Goal: Task Accomplishment & Management: Manage account settings

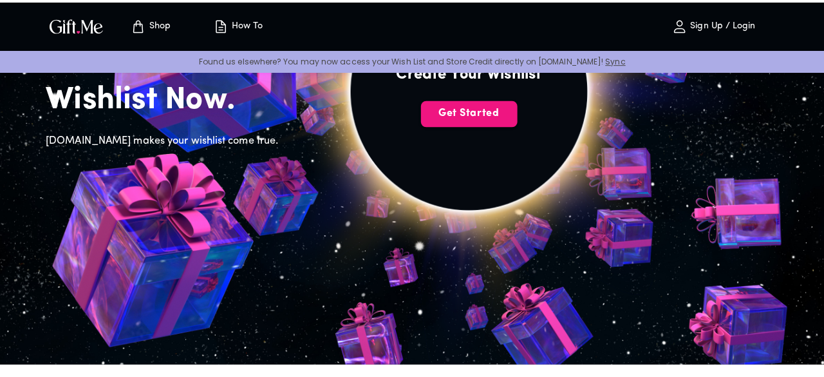
scroll to position [129, 0]
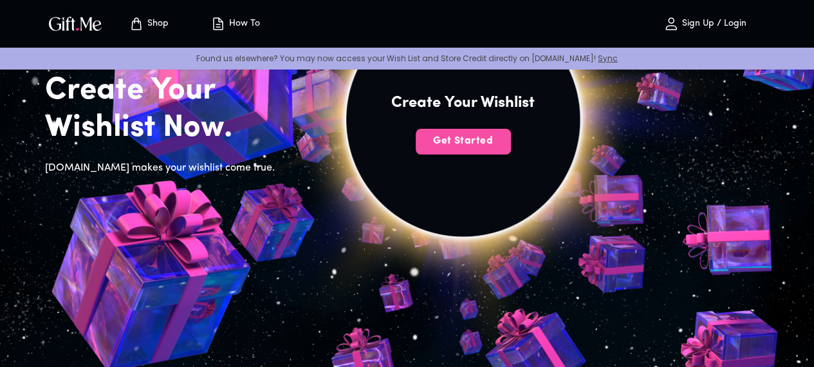
click at [511, 148] on span "Get Started" at bounding box center [463, 141] width 95 height 14
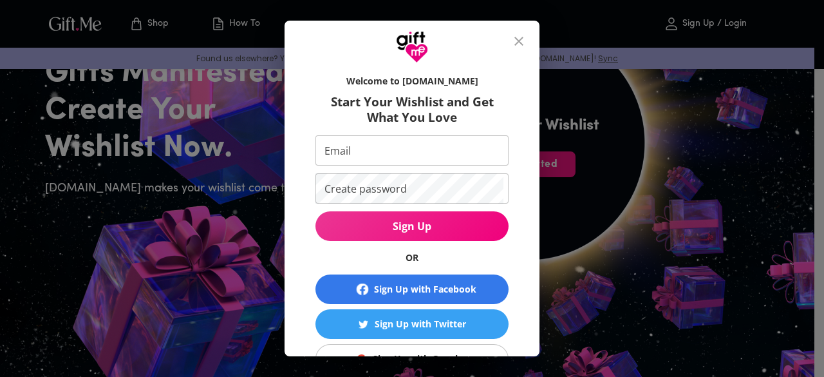
click at [384, 148] on input "Email" at bounding box center [409, 150] width 188 height 30
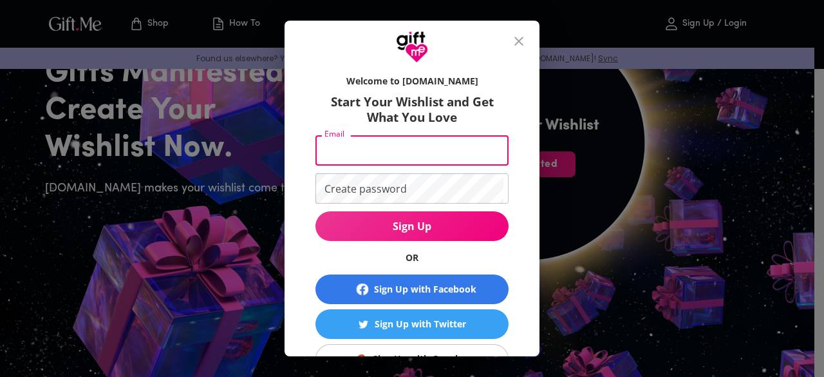
type input "swalikinzes7@gmail.com"
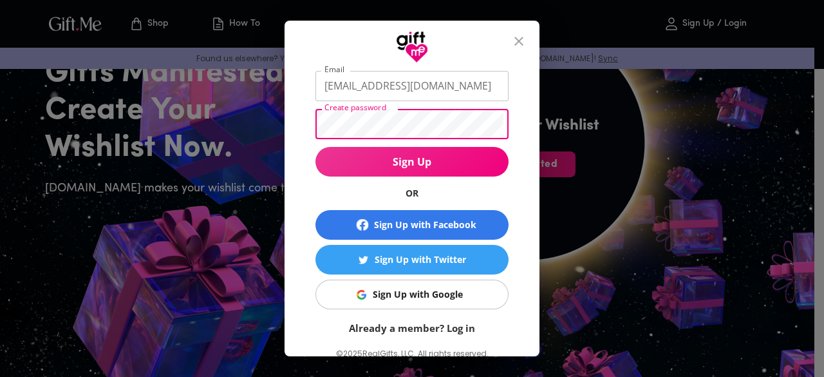
scroll to position [104, 0]
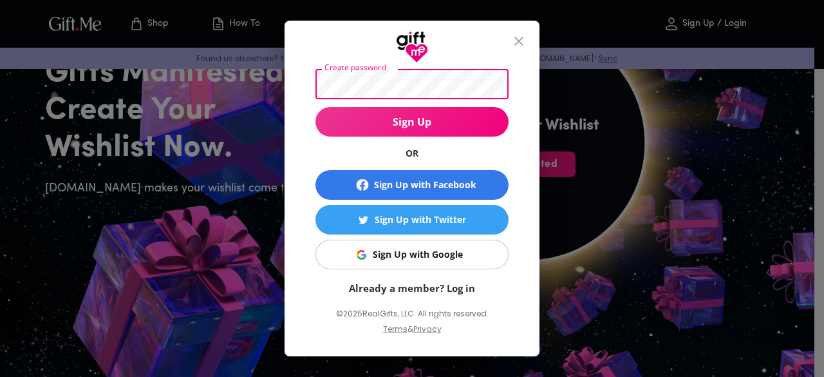
click at [397, 257] on div "Sign Up with Google" at bounding box center [418, 254] width 90 height 14
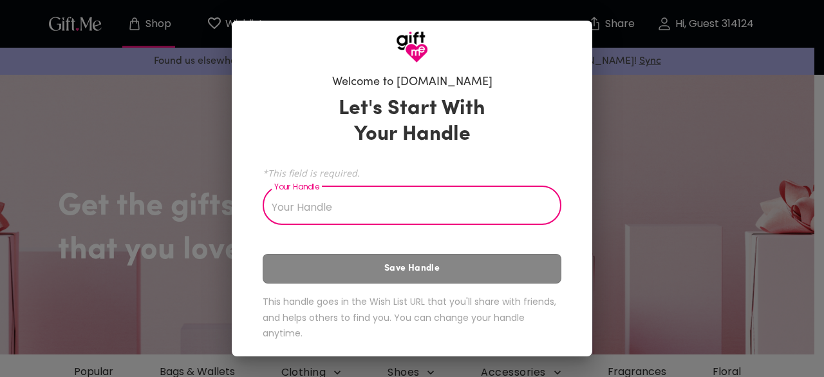
click at [343, 208] on input "Your Handle" at bounding box center [405, 207] width 284 height 36
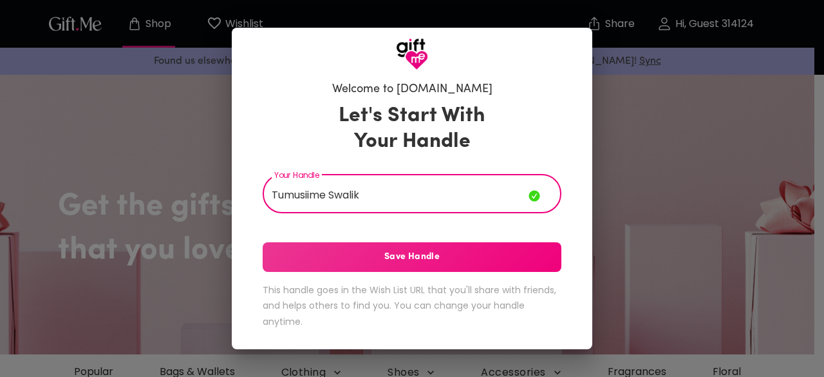
type input "Tumusiime Swalik"
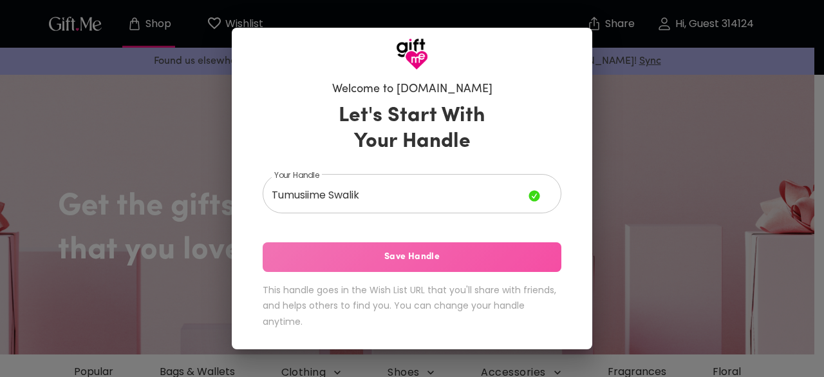
click at [395, 253] on span "Save Handle" at bounding box center [412, 257] width 299 height 14
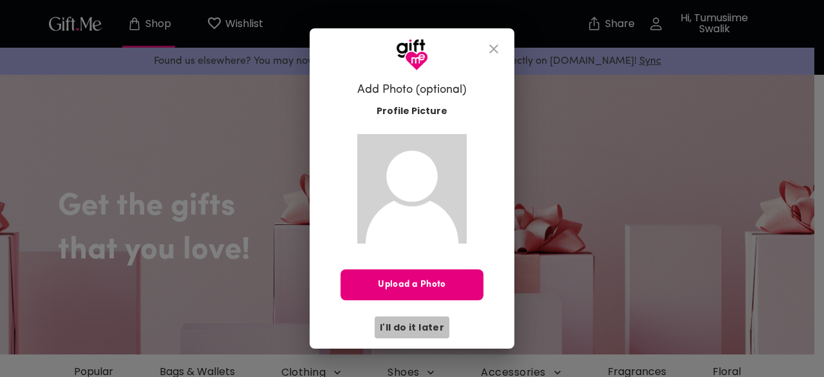
click at [421, 324] on span "I'll do it later" at bounding box center [412, 327] width 64 height 14
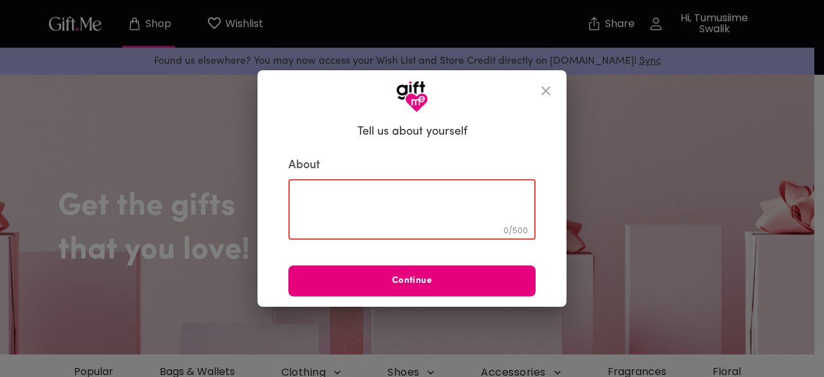
click at [314, 194] on textarea at bounding box center [411, 209] width 229 height 37
click at [548, 87] on icon "close" at bounding box center [545, 90] width 15 height 15
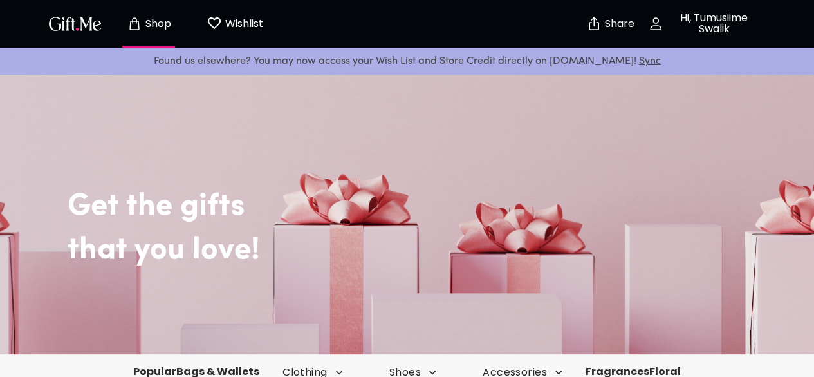
click at [67, 28] on img "button" at bounding box center [75, 23] width 58 height 19
click at [79, 22] on img "button" at bounding box center [75, 23] width 58 height 19
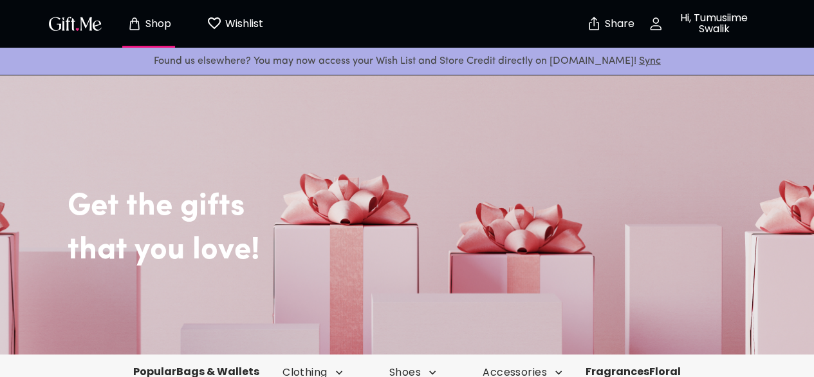
click at [246, 24] on p "Wishlist" at bounding box center [242, 23] width 41 height 17
click at [712, 21] on p "Hi, Tumusiime Swalik" at bounding box center [713, 24] width 98 height 22
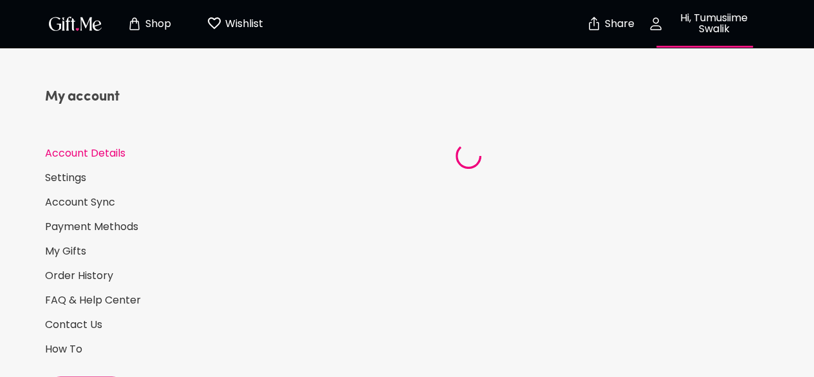
select select "US"
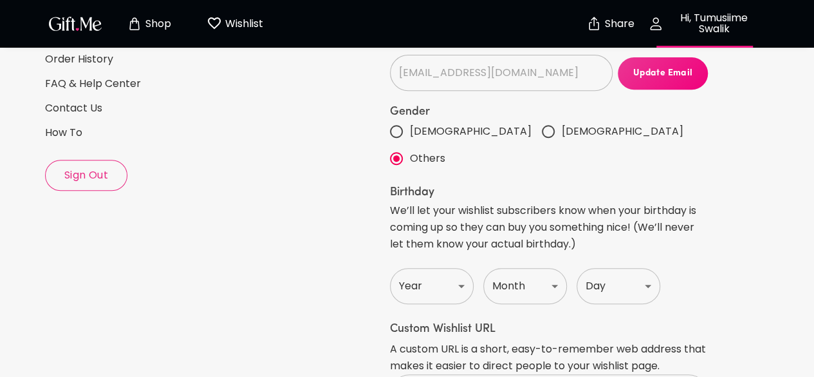
scroll to position [257, 0]
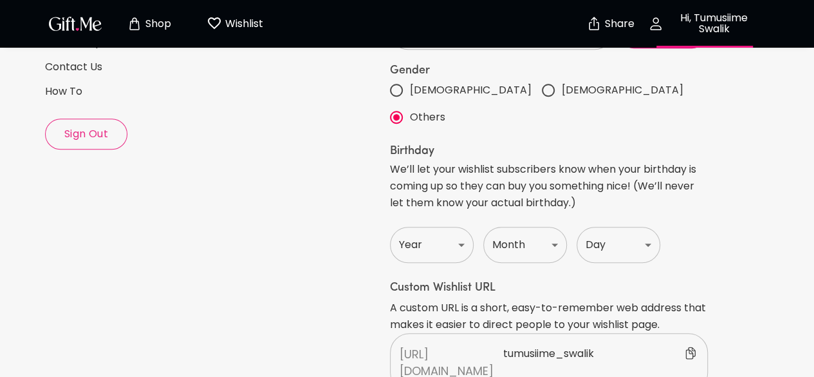
click at [94, 141] on button "Sign Out" at bounding box center [86, 133] width 82 height 31
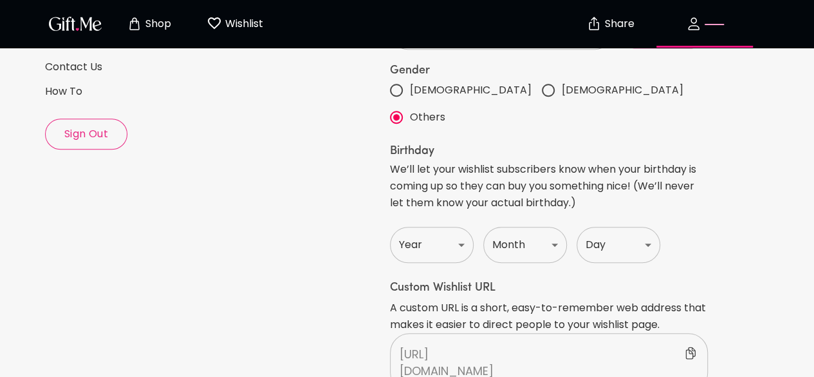
scroll to position [0, 0]
